Goal: Task Accomplishment & Management: Complete application form

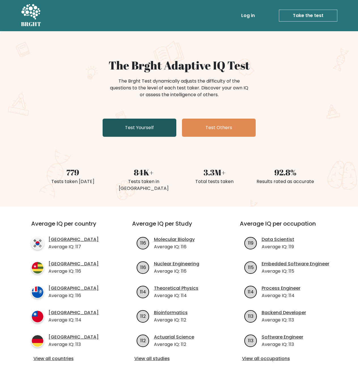
click at [142, 134] on link "Test Yourself" at bounding box center [140, 128] width 74 height 18
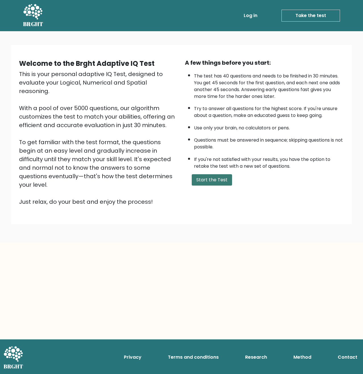
click at [201, 176] on button "Start the Test" at bounding box center [212, 179] width 40 height 11
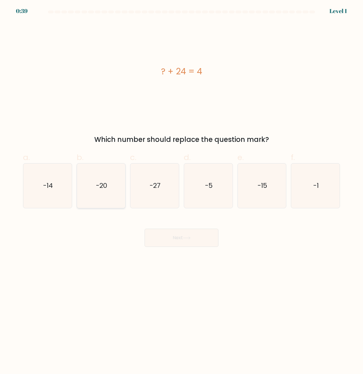
click at [106, 190] on icon "-20" at bounding box center [101, 185] width 44 height 44
click at [181, 190] on input "b. -20" at bounding box center [181, 189] width 0 height 4
radio input "true"
click at [182, 237] on button "Next" at bounding box center [181, 238] width 74 height 18
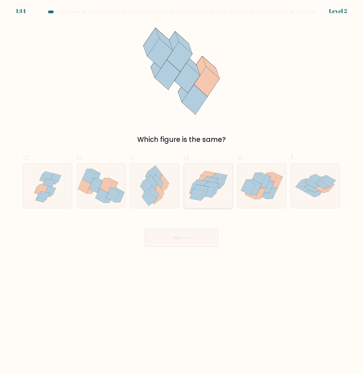
click at [208, 202] on icon at bounding box center [208, 186] width 49 height 42
click at [182, 191] on input "d." at bounding box center [181, 189] width 0 height 4
radio input "true"
click at [189, 240] on button "Next" at bounding box center [181, 238] width 74 height 18
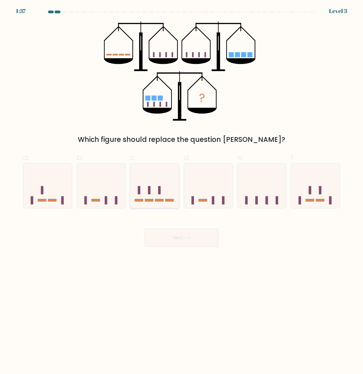
click at [150, 204] on icon at bounding box center [154, 186] width 49 height 40
click at [181, 191] on input "c." at bounding box center [181, 189] width 0 height 4
radio input "true"
click at [180, 237] on button "Next" at bounding box center [181, 238] width 74 height 18
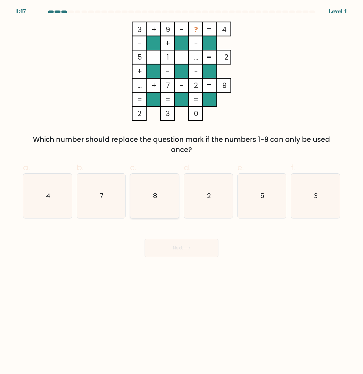
click at [149, 199] on icon "8" at bounding box center [154, 196] width 44 height 44
click at [181, 191] on input "c. 8" at bounding box center [181, 189] width 0 height 4
radio input "true"
click at [188, 249] on icon at bounding box center [187, 248] width 8 height 3
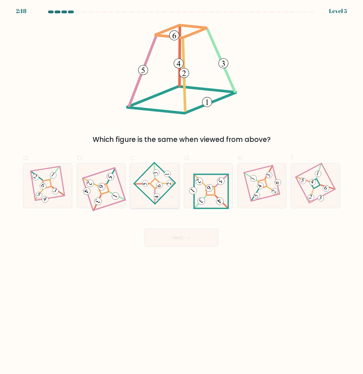
click at [163, 198] on icon at bounding box center [154, 185] width 31 height 35
click at [181, 191] on input "c." at bounding box center [181, 189] width 0 height 4
radio input "true"
click at [186, 232] on button "Next" at bounding box center [181, 238] width 74 height 18
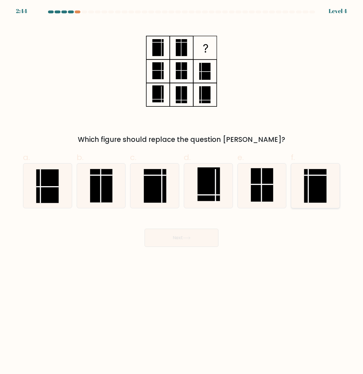
click at [305, 193] on rect at bounding box center [315, 185] width 22 height 33
click at [182, 191] on input "f." at bounding box center [181, 189] width 0 height 4
radio input "true"
click at [176, 238] on button "Next" at bounding box center [181, 238] width 74 height 18
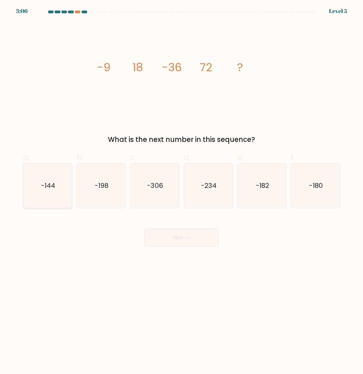
click at [61, 196] on icon "-144" at bounding box center [47, 185] width 44 height 44
click at [181, 191] on input "a. -144" at bounding box center [181, 189] width 0 height 4
radio input "true"
click at [174, 236] on button "Next" at bounding box center [181, 238] width 74 height 18
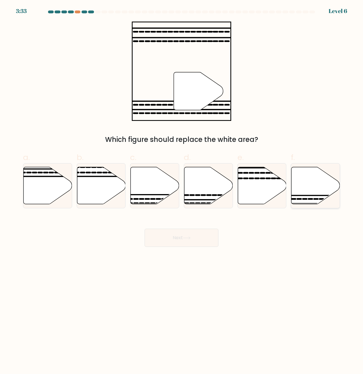
click at [323, 200] on icon at bounding box center [315, 186] width 49 height 38
click at [182, 191] on input "f." at bounding box center [181, 189] width 0 height 4
radio input "true"
click at [206, 237] on button "Next" at bounding box center [181, 238] width 74 height 18
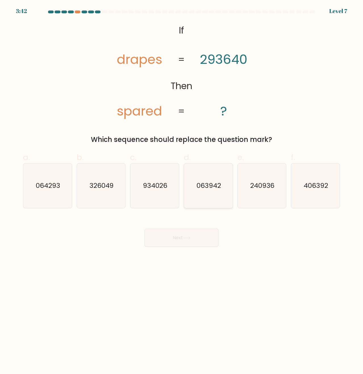
click at [210, 201] on icon "063942" at bounding box center [208, 185] width 44 height 44
click at [182, 191] on input "d. 063942" at bounding box center [181, 189] width 0 height 4
radio input "true"
click at [205, 234] on button "Next" at bounding box center [181, 238] width 74 height 18
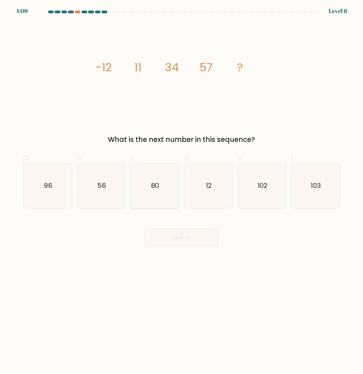
click at [157, 202] on icon "80" at bounding box center [154, 185] width 44 height 44
click at [181, 191] on input "c. 80" at bounding box center [181, 189] width 0 height 4
radio input "true"
click at [197, 238] on button "Next" at bounding box center [181, 238] width 74 height 18
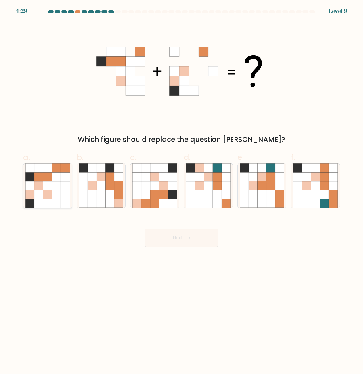
click at [57, 203] on icon at bounding box center [56, 203] width 9 height 9
click at [181, 191] on input "a." at bounding box center [181, 189] width 0 height 4
radio input "true"
click at [177, 240] on button "Next" at bounding box center [181, 238] width 74 height 18
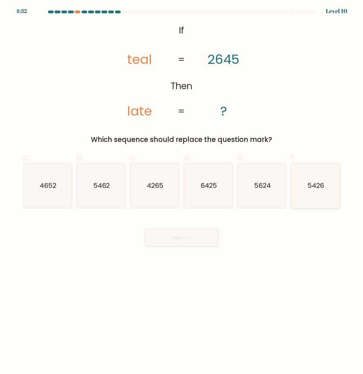
click at [318, 200] on icon "5426" at bounding box center [315, 185] width 44 height 44
click at [182, 191] on input "f. 5426" at bounding box center [181, 189] width 0 height 4
radio input "true"
click at [184, 241] on button "Next" at bounding box center [181, 238] width 74 height 18
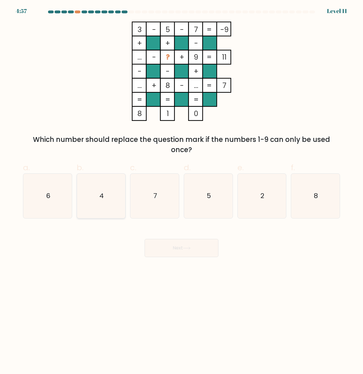
click at [103, 206] on icon "4" at bounding box center [101, 196] width 44 height 44
click at [181, 191] on input "b. 4" at bounding box center [181, 189] width 0 height 4
radio input "true"
click at [255, 207] on icon "2" at bounding box center [262, 196] width 44 height 44
click at [182, 191] on input "e. 2" at bounding box center [181, 189] width 0 height 4
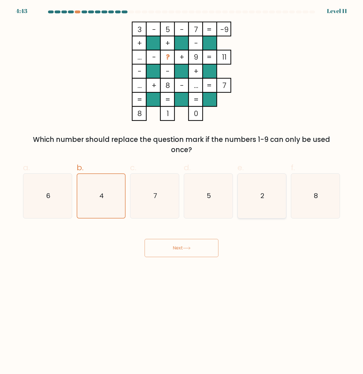
radio input "true"
click at [109, 205] on icon "4" at bounding box center [101, 196] width 44 height 44
click at [181, 191] on input "b. 4" at bounding box center [181, 189] width 0 height 4
radio input "true"
click at [136, 205] on icon "7" at bounding box center [154, 196] width 44 height 44
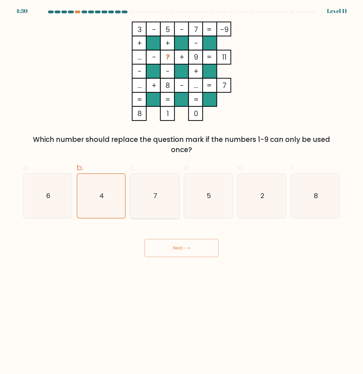
click at [181, 191] on input "c. 7" at bounding box center [181, 189] width 0 height 4
radio input "true"
click at [66, 208] on icon "6" at bounding box center [47, 196] width 44 height 44
click at [181, 191] on input "a. 6" at bounding box center [181, 189] width 0 height 4
radio input "true"
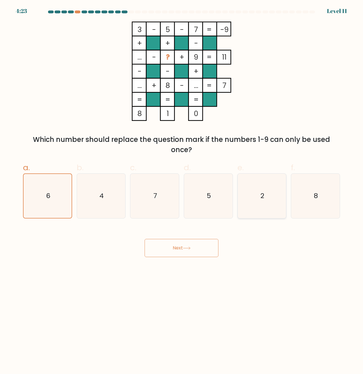
click at [276, 202] on icon "2" at bounding box center [262, 196] width 44 height 44
click at [182, 191] on input "e. 2" at bounding box center [181, 189] width 0 height 4
radio input "true"
click at [194, 246] on button "Next" at bounding box center [181, 248] width 74 height 18
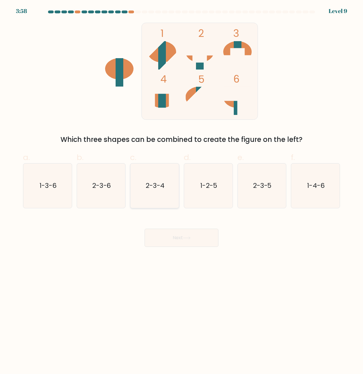
click at [158, 196] on icon "2-3-4" at bounding box center [154, 185] width 44 height 44
click at [181, 191] on input "c. 2-3-4" at bounding box center [181, 189] width 0 height 4
radio input "true"
click at [178, 234] on button "Next" at bounding box center [181, 238] width 74 height 18
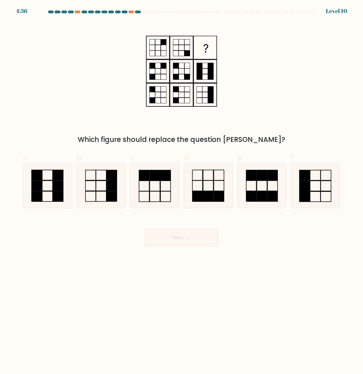
click at [166, 42] on rect at bounding box center [163, 41] width 5 height 5
click at [190, 56] on icon at bounding box center [181, 71] width 71 height 99
click at [213, 45] on rect at bounding box center [205, 47] width 22 height 22
click at [166, 43] on rect at bounding box center [163, 41] width 5 height 5
click at [188, 52] on rect at bounding box center [186, 53] width 5 height 5
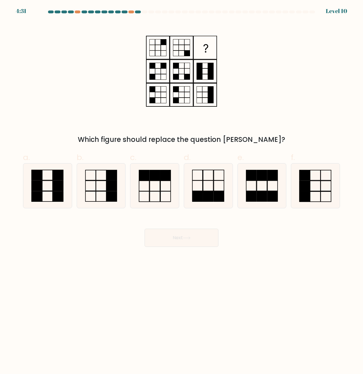
click at [171, 54] on icon at bounding box center [181, 71] width 71 height 99
click at [147, 65] on icon at bounding box center [181, 71] width 71 height 99
click at [159, 64] on icon at bounding box center [181, 71] width 71 height 99
click at [309, 203] on icon at bounding box center [315, 185] width 44 height 44
click at [182, 191] on input "f." at bounding box center [181, 189] width 0 height 4
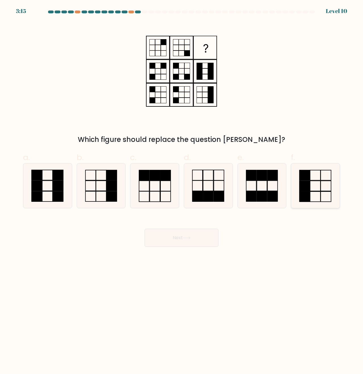
radio input "true"
click at [53, 199] on rect at bounding box center [58, 196] width 10 height 10
click at [181, 191] on input "a." at bounding box center [181, 189] width 0 height 4
radio input "true"
click at [118, 207] on icon at bounding box center [101, 185] width 44 height 44
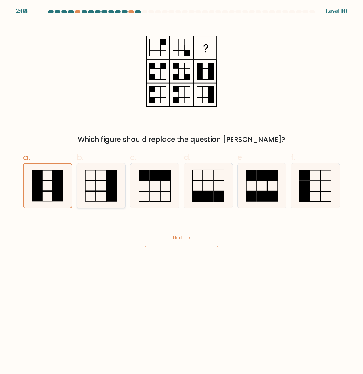
click at [181, 191] on input "b." at bounding box center [181, 189] width 0 height 4
radio input "true"
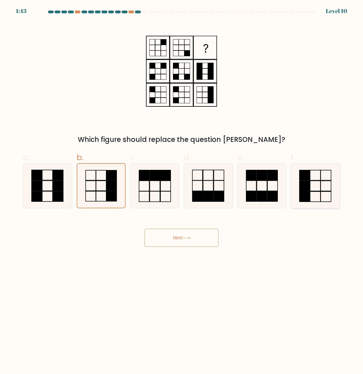
click at [315, 197] on icon at bounding box center [315, 185] width 44 height 44
click at [182, 191] on input "f." at bounding box center [181, 189] width 0 height 4
radio input "true"
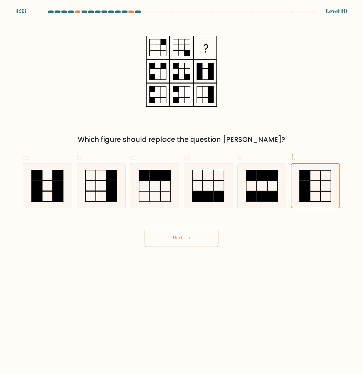
click at [196, 240] on button "Next" at bounding box center [181, 238] width 74 height 18
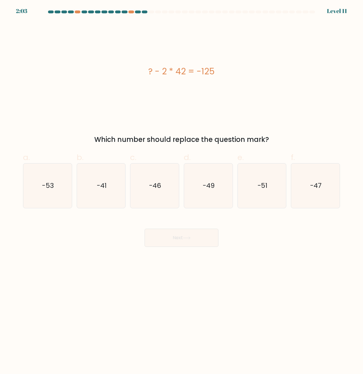
click at [332, 11] on div at bounding box center [182, 13] width 324 height 5
click at [168, 240] on button "Next" at bounding box center [181, 238] width 74 height 18
click at [306, 11] on at bounding box center [181, 12] width 268 height 3
click at [306, 11] on div at bounding box center [305, 12] width 6 height 3
drag, startPoint x: 156, startPoint y: 13, endPoint x: 317, endPoint y: 15, distance: 160.9
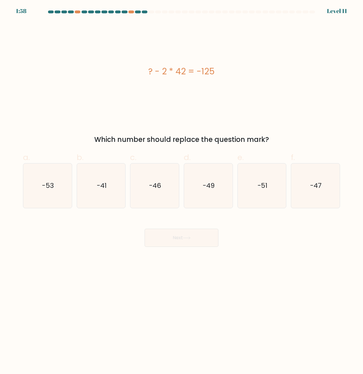
click at [317, 15] on div at bounding box center [182, 13] width 324 height 5
click at [316, 11] on div at bounding box center [182, 13] width 324 height 5
drag, startPoint x: 302, startPoint y: 14, endPoint x: 282, endPoint y: 16, distance: 20.3
click at [300, 14] on div at bounding box center [182, 13] width 324 height 5
